Goal: Transaction & Acquisition: Purchase product/service

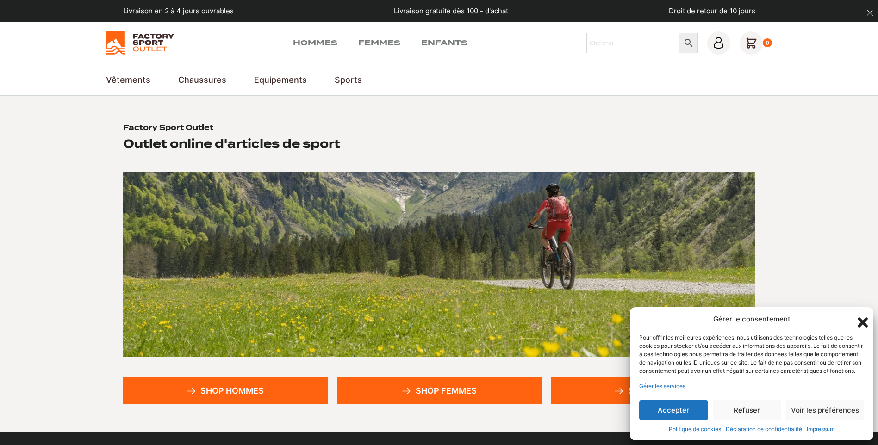
click at [693, 412] on button "Accepter" at bounding box center [673, 410] width 69 height 21
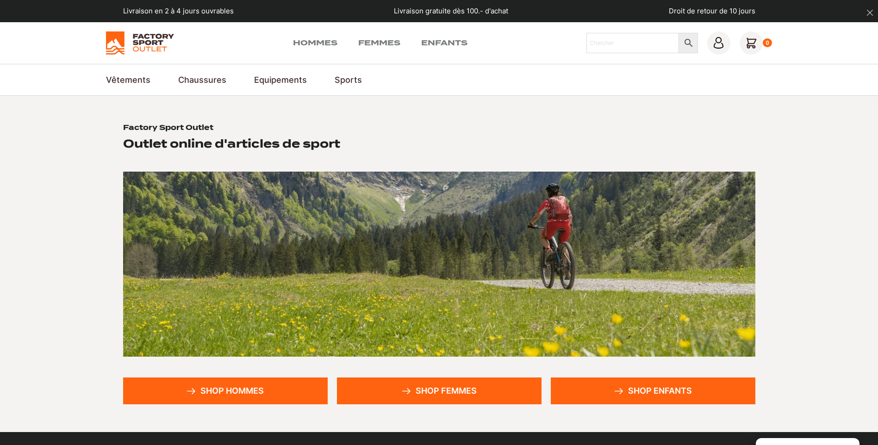
click at [446, 389] on link "Shop femmes" at bounding box center [439, 391] width 205 height 27
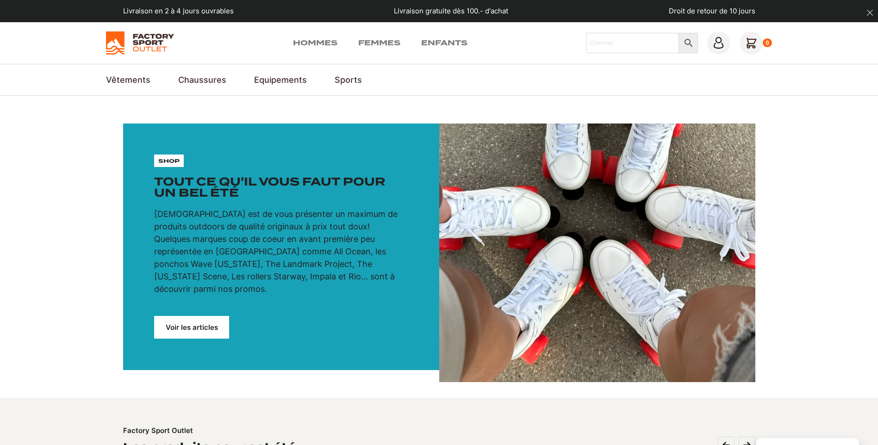
click at [188, 319] on link "Voir les articles" at bounding box center [191, 327] width 75 height 23
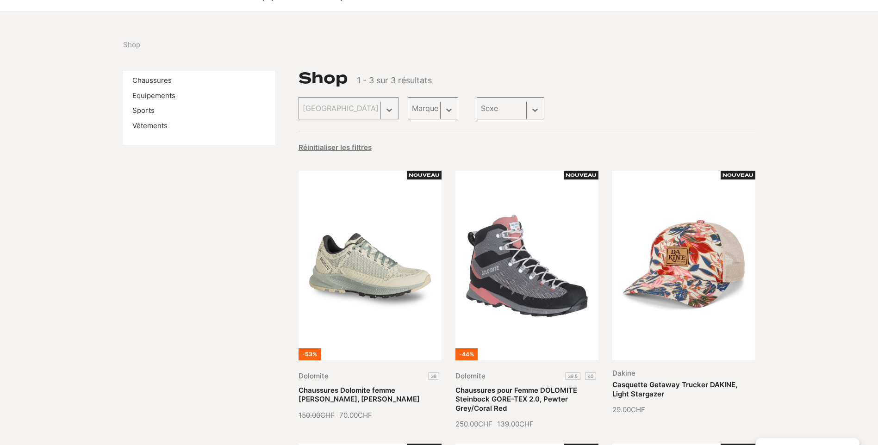
scroll to position [93, 0]
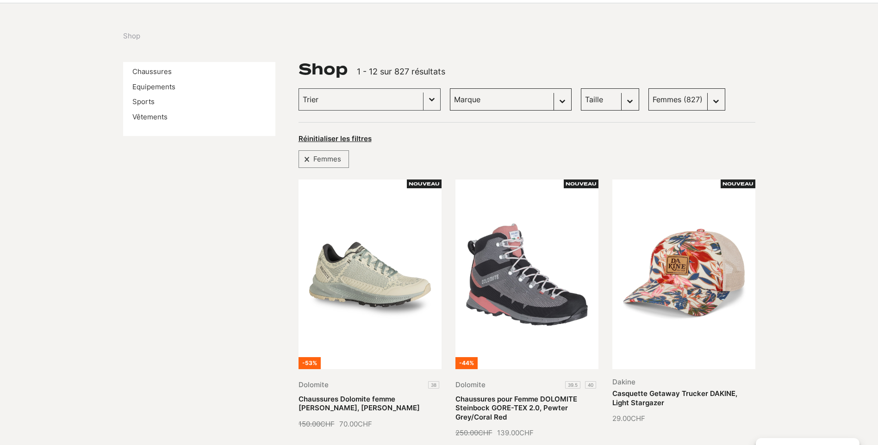
click at [695, 96] on select "Sexe Femmes (827) Hommes (809) Enfants (245)" at bounding box center [687, 99] width 77 height 22
select select "hommes"
click at [649, 88] on select "Sexe Femmes (827) Hommes (809) Enfants (245)" at bounding box center [687, 99] width 77 height 22
select select "hommes"
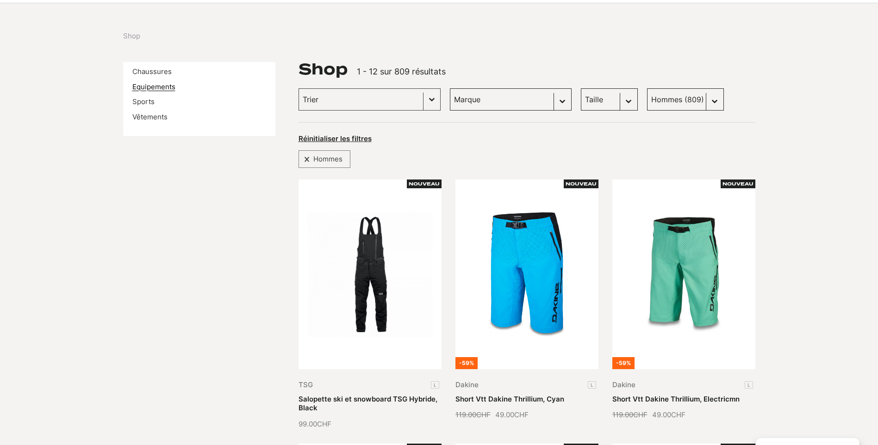
click at [147, 87] on link "Equipements" at bounding box center [153, 86] width 43 height 9
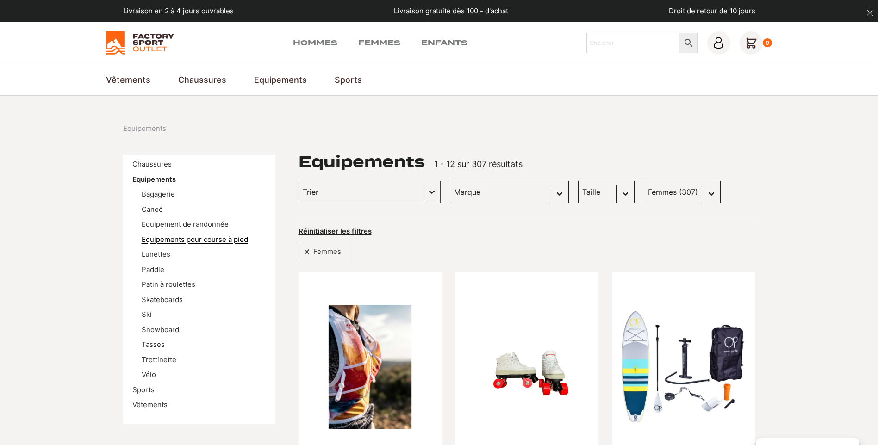
click at [155, 238] on link "Equipements pour course à pied" at bounding box center [195, 239] width 106 height 9
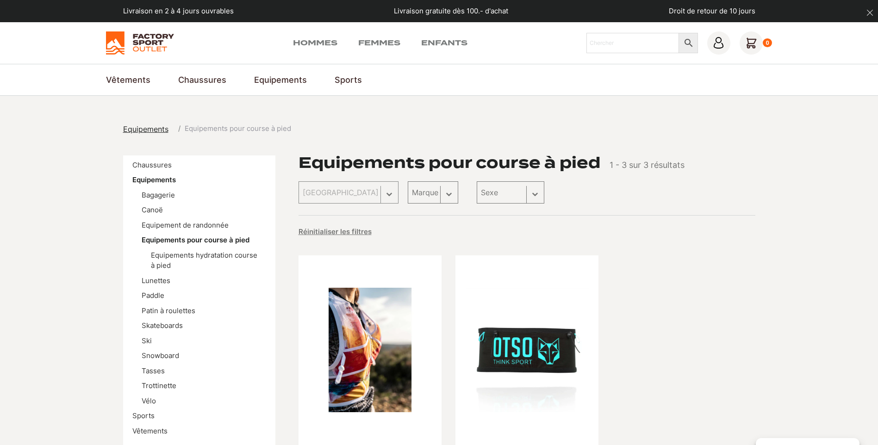
scroll to position [93, 0]
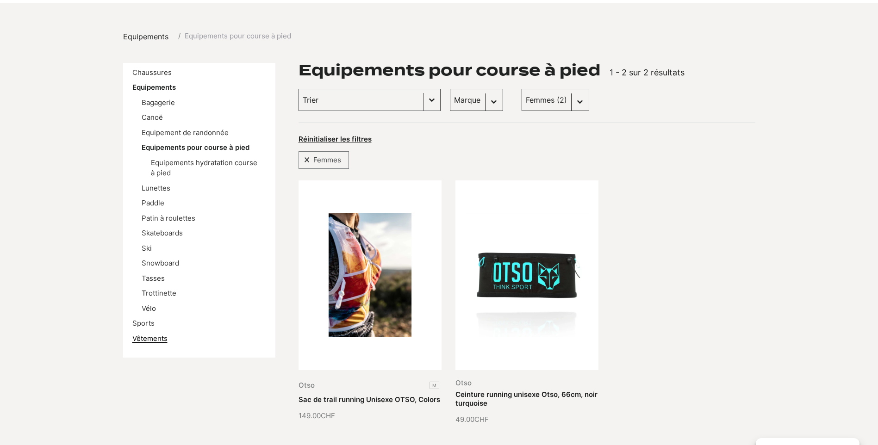
click at [150, 337] on link "Vêtements" at bounding box center [149, 338] width 35 height 9
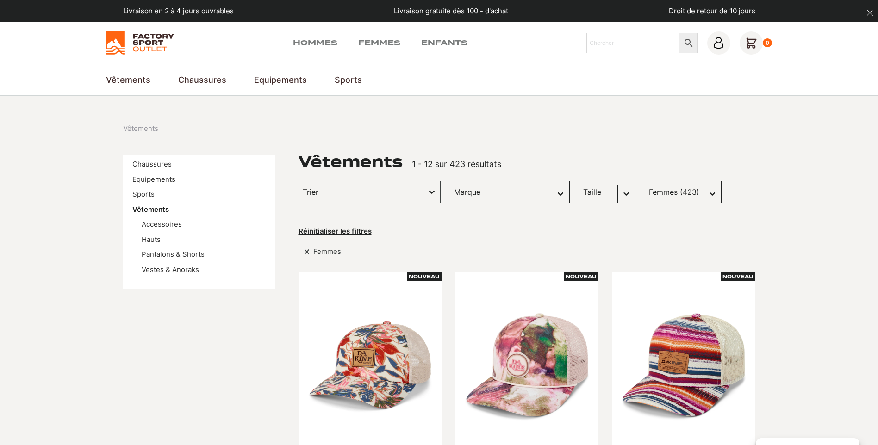
click at [695, 195] on select "Sexe Hommes (424) Femmes (423) Enfants (28)" at bounding box center [683, 192] width 77 height 22
select select "hommes"
click at [645, 181] on select "Sexe Hommes (424) Femmes (423) Enfants (28)" at bounding box center [683, 192] width 77 height 22
select select "hommes"
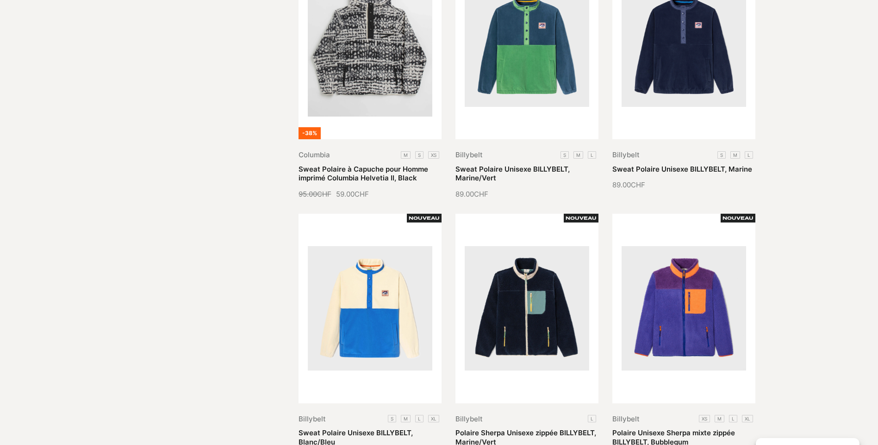
scroll to position [1018, 0]
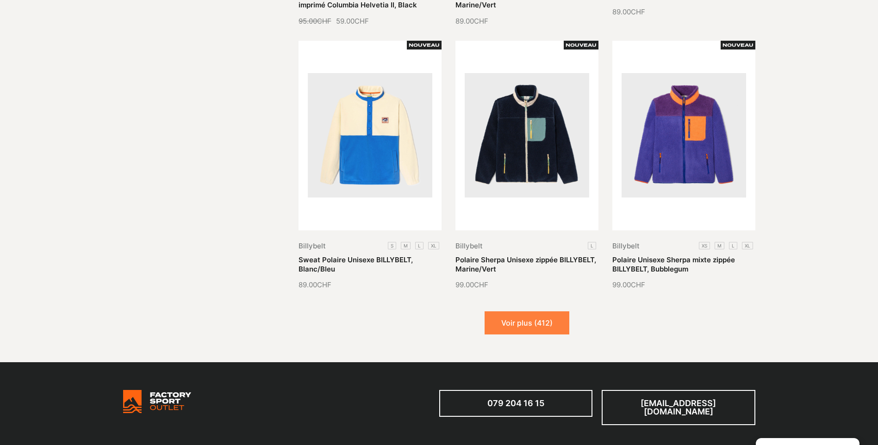
click at [524, 320] on button "Voir plus (412)" at bounding box center [527, 323] width 85 height 23
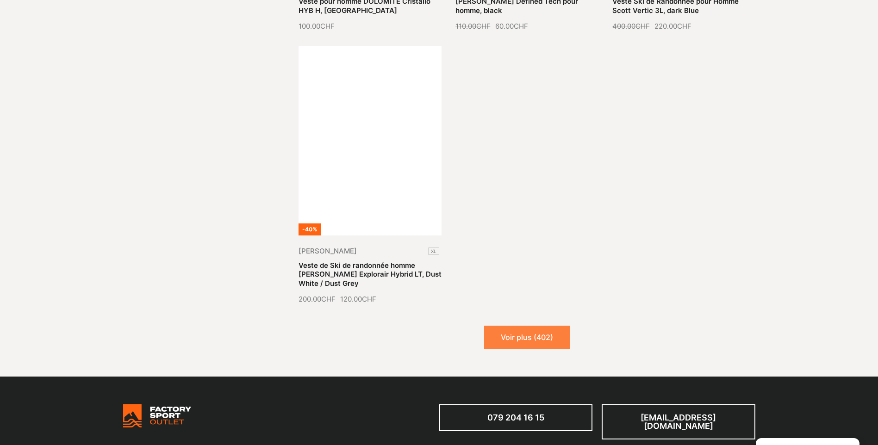
scroll to position [2129, 0]
